Goal: Check status: Check status

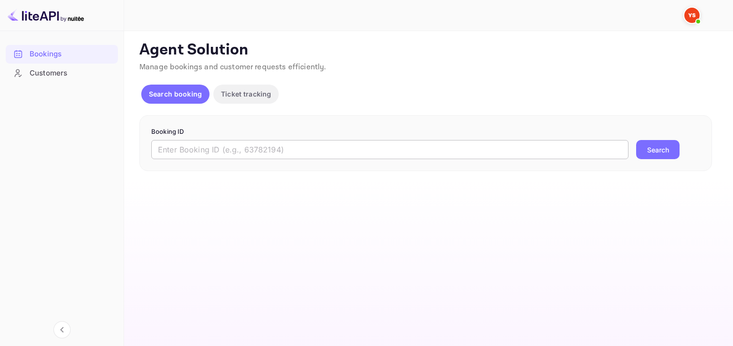
click at [191, 148] on input "text" at bounding box center [389, 149] width 477 height 19
paste input "9834327"
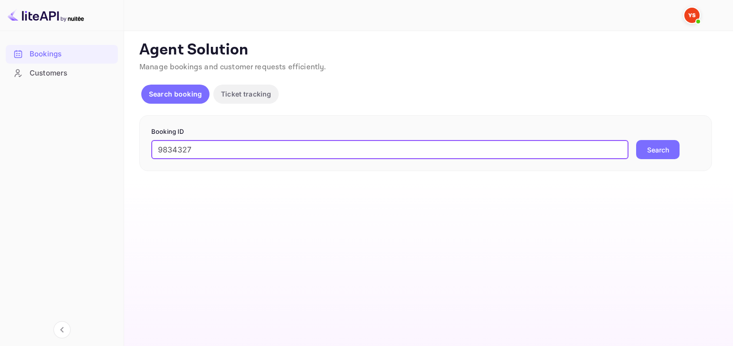
type input "9834327"
click at [636, 140] on button "Search" at bounding box center [657, 149] width 43 height 19
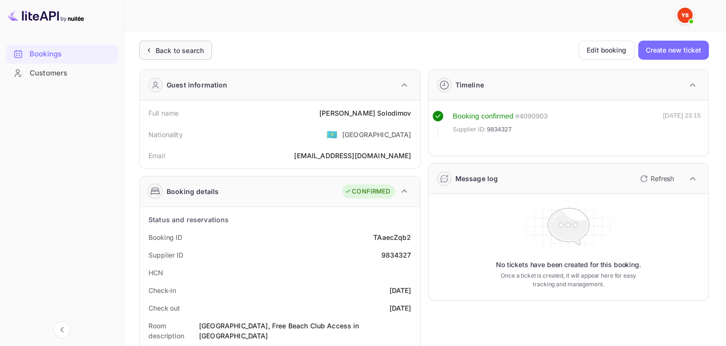
click at [163, 52] on div "Back to search" at bounding box center [180, 50] width 48 height 10
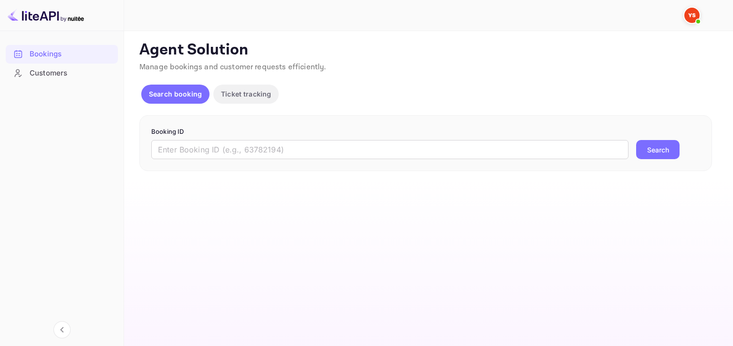
click at [298, 136] on form "Booking ID ​ Search" at bounding box center [425, 143] width 549 height 32
click at [295, 139] on form "Booking ID ​ Search" at bounding box center [425, 143] width 549 height 32
click at [292, 147] on input "text" at bounding box center [389, 149] width 477 height 19
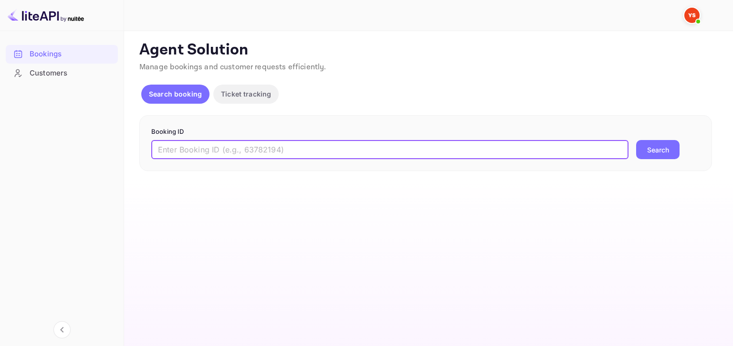
paste input "9834327"
type input "9834327"
click at [636, 140] on button "Search" at bounding box center [657, 149] width 43 height 19
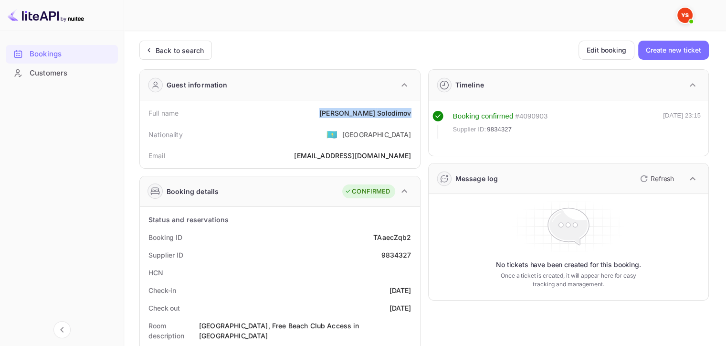
drag, startPoint x: 348, startPoint y: 111, endPoint x: 412, endPoint y: 112, distance: 64.5
click at [412, 112] on div "Full name [PERSON_NAME]" at bounding box center [280, 113] width 273 height 18
copy div "[PERSON_NAME]"
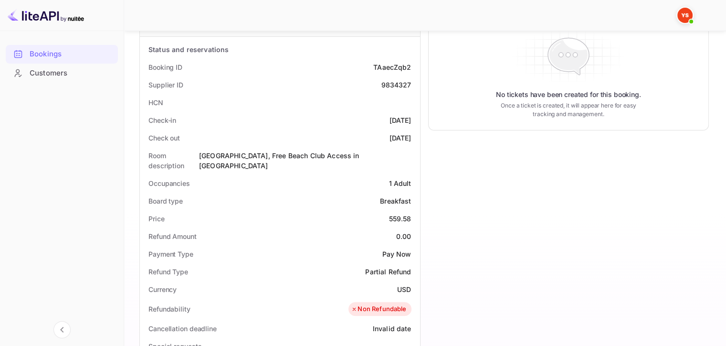
scroll to position [191, 0]
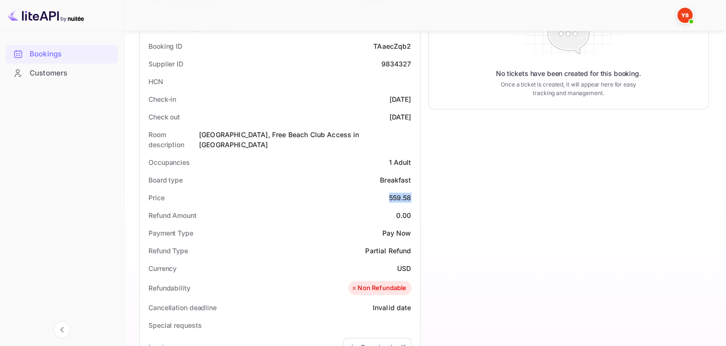
drag, startPoint x: 390, startPoint y: 187, endPoint x: 412, endPoint y: 189, distance: 21.6
click at [412, 189] on div "Price 559.58" at bounding box center [280, 198] width 273 height 18
copy div "559.58"
